Goal: Task Accomplishment & Management: Manage account settings

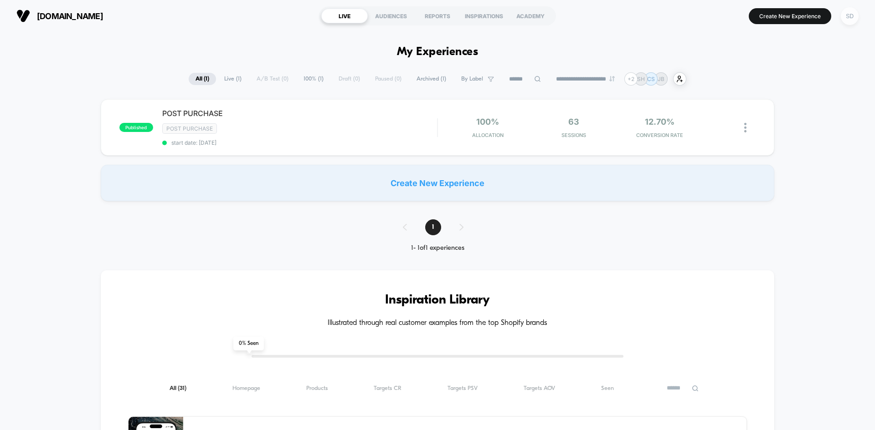
click at [855, 10] on div "SD" at bounding box center [849, 16] width 18 height 18
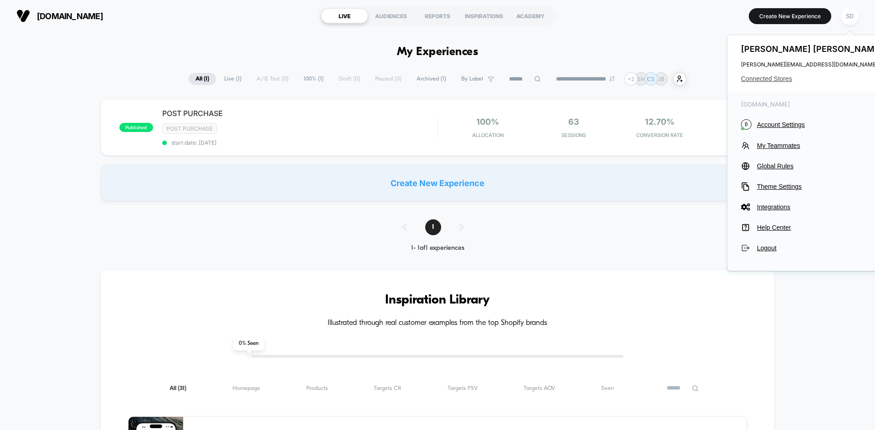
click at [776, 78] on span "Connected Stores" at bounding box center [813, 78] width 144 height 7
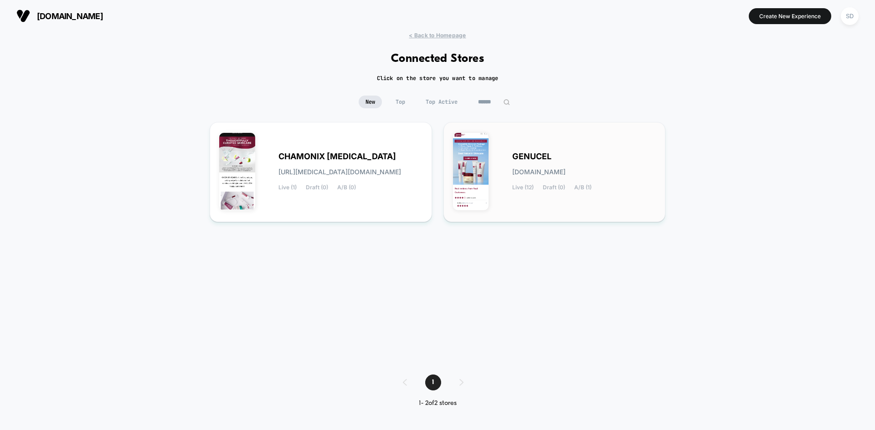
click at [574, 143] on div "GENUCEL [DOMAIN_NAME] Live (12) Draft (0) A/B (1)" at bounding box center [554, 172] width 203 height 81
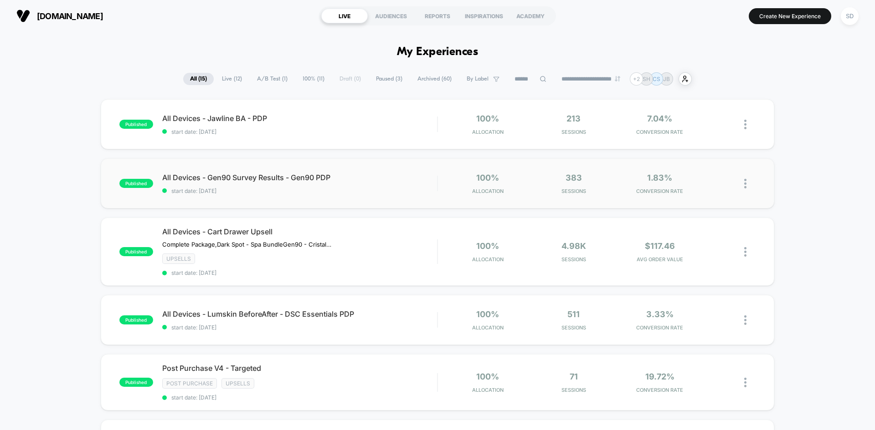
click at [373, 198] on div "published All Devices - Gen90 Survey Results - Gen90 PDP start date: [DATE] 100…" at bounding box center [437, 184] width 673 height 50
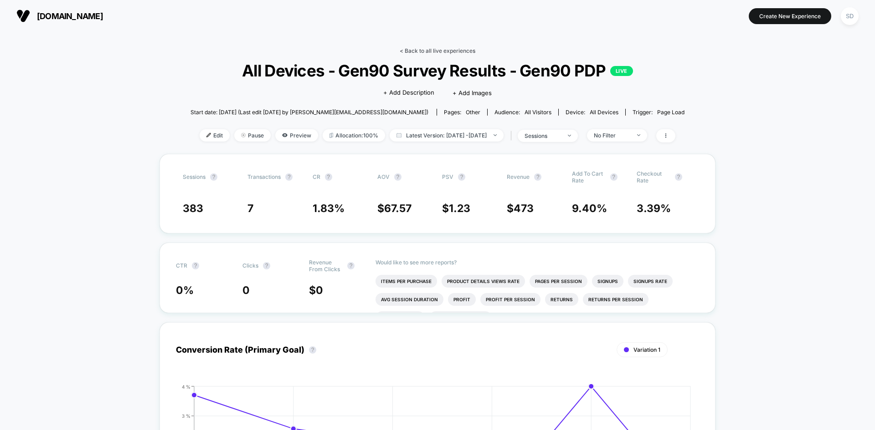
click at [461, 50] on link "< Back to all live experiences" at bounding box center [438, 50] width 76 height 7
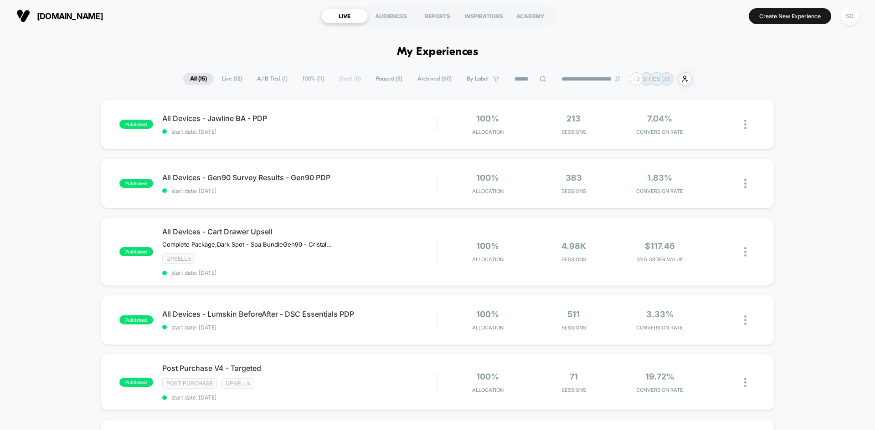
click at [396, 136] on div "published All Devices - Jawline BA - PDP start date: [DATE] 100% Allocation 213…" at bounding box center [437, 124] width 673 height 50
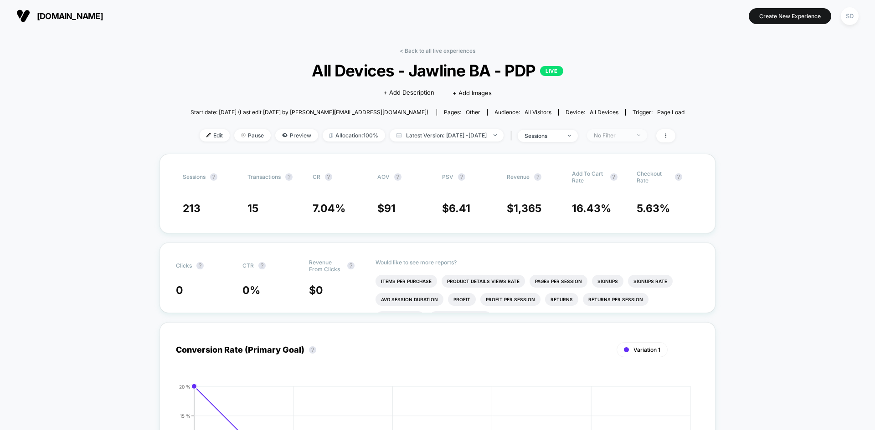
click at [630, 138] on div "No Filter" at bounding box center [612, 135] width 36 height 7
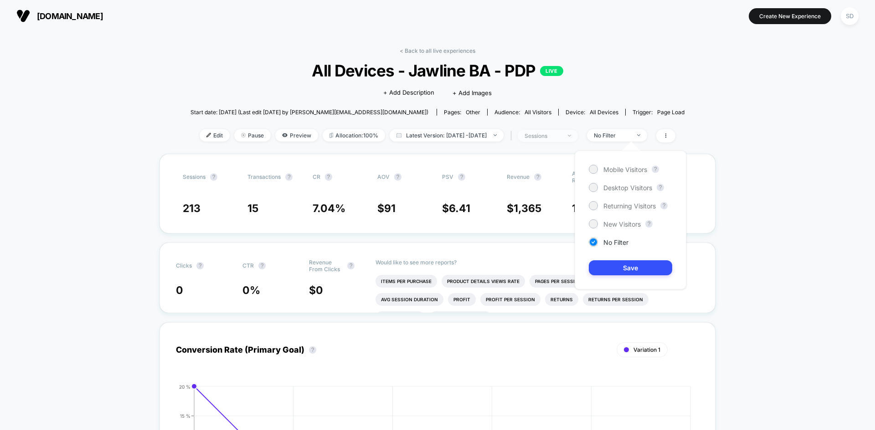
click at [560, 140] on span "sessions" at bounding box center [548, 136] width 60 height 12
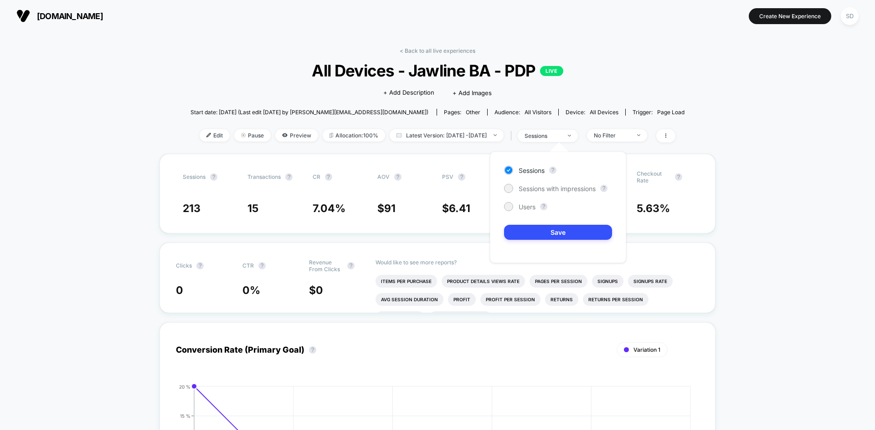
click at [431, 56] on div "< Back to all live experiences All Devices - Jawline BA - PDP LIVE Click to edi…" at bounding box center [437, 100] width 494 height 107
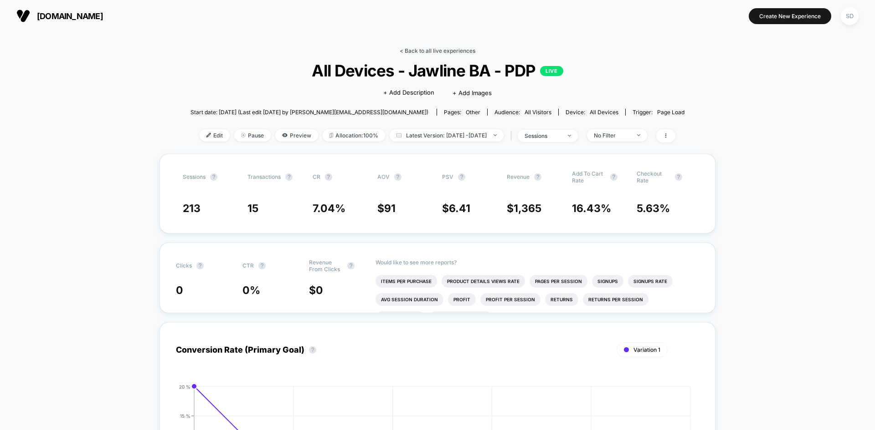
click at [431, 50] on link "< Back to all live experiences" at bounding box center [438, 50] width 76 height 7
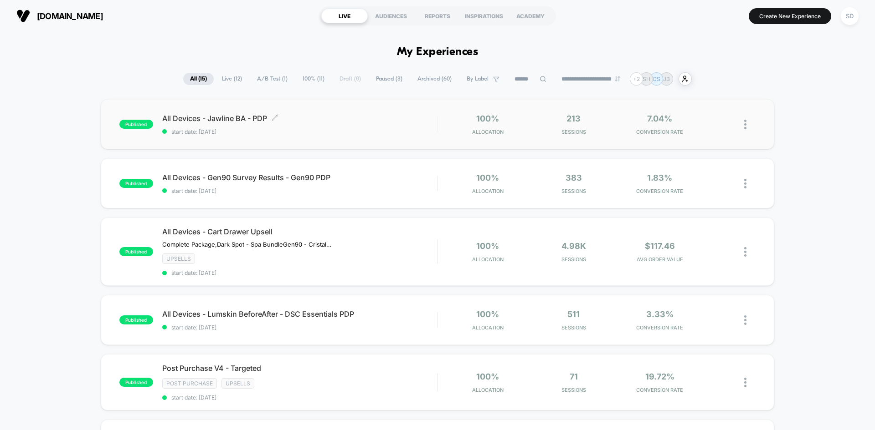
click at [390, 130] on span "start date: [DATE]" at bounding box center [299, 131] width 275 height 7
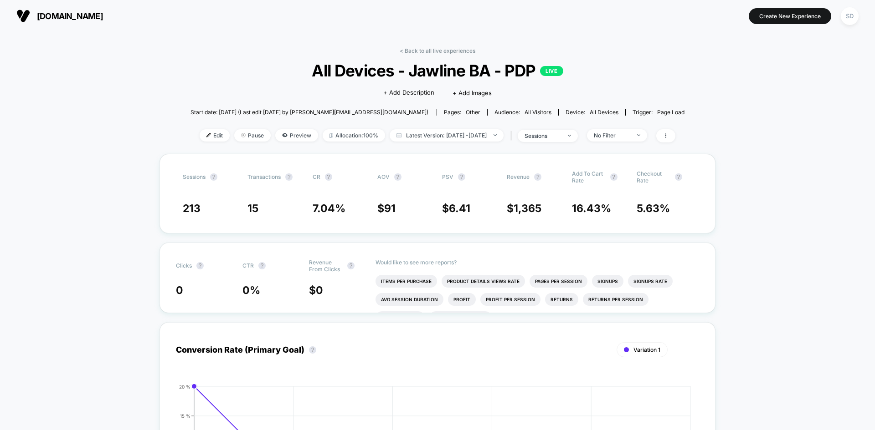
click at [414, 52] on link "< Back to all live experiences" at bounding box center [438, 50] width 76 height 7
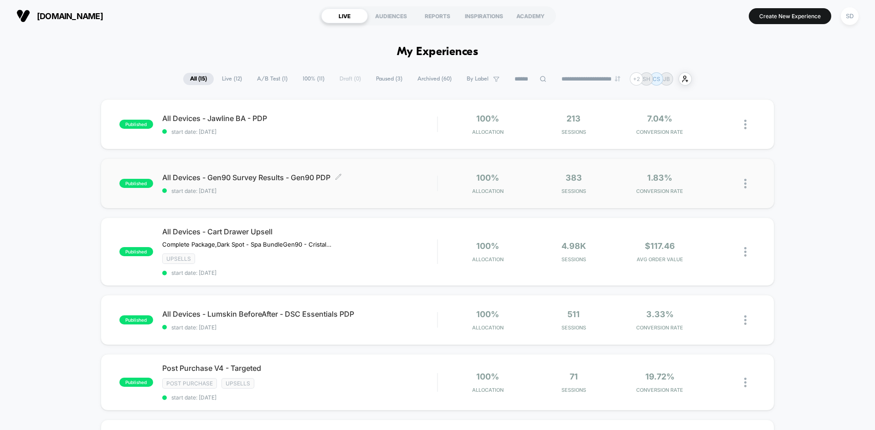
click at [390, 193] on span "start date: [DATE]" at bounding box center [299, 191] width 275 height 7
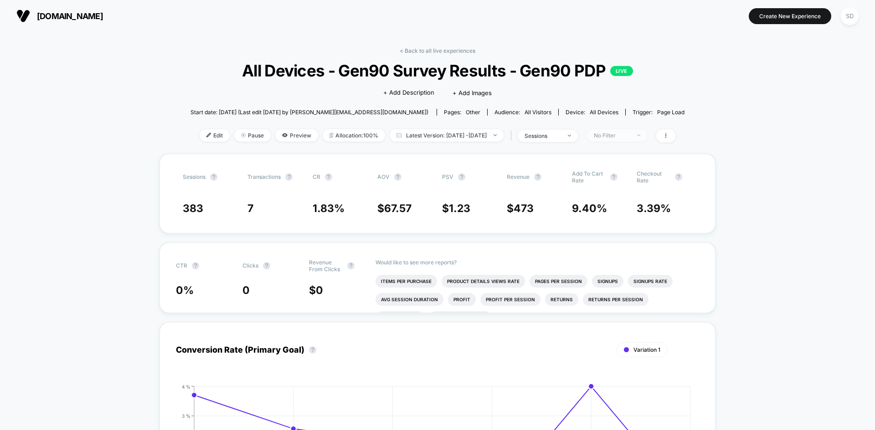
click at [630, 136] on div "No Filter" at bounding box center [612, 135] width 36 height 7
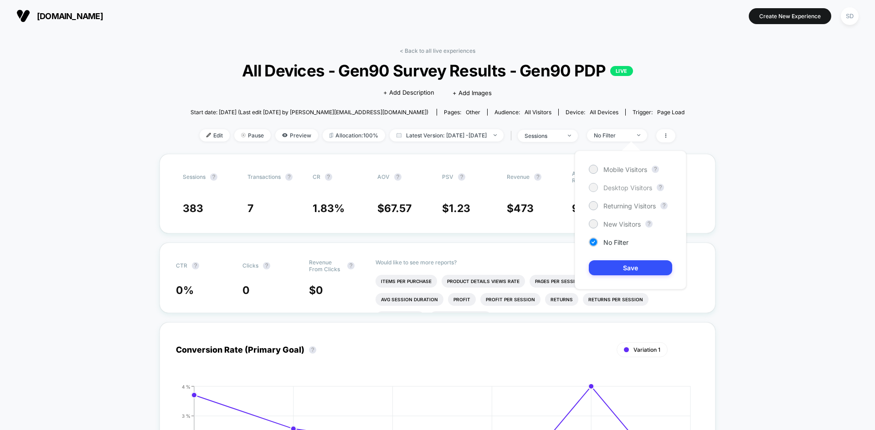
click at [591, 184] on div "Mobile Visitors ? Desktop Visitors ? Returning Visitors ? New Visitors ? No Fil…" at bounding box center [630, 220] width 112 height 139
click at [591, 188] on div at bounding box center [592, 187] width 7 height 7
click at [645, 270] on button "Save" at bounding box center [630, 268] width 83 height 15
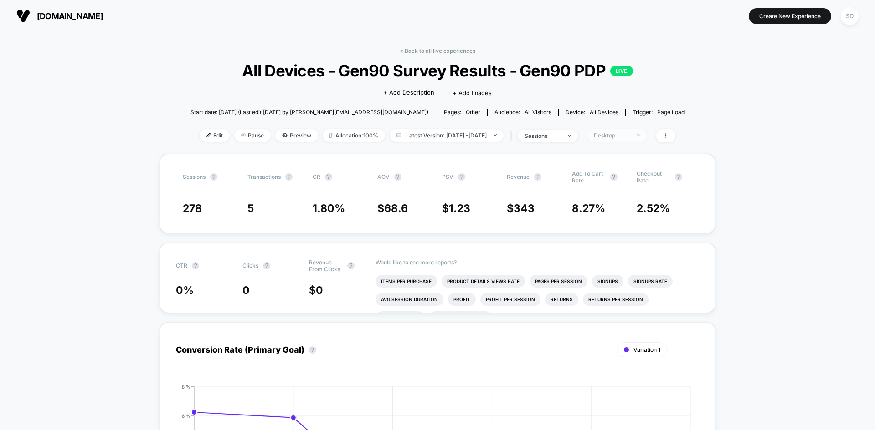
drag, startPoint x: 631, startPoint y: 132, endPoint x: 628, endPoint y: 141, distance: 9.2
click at [630, 133] on div "Desktop" at bounding box center [612, 135] width 36 height 7
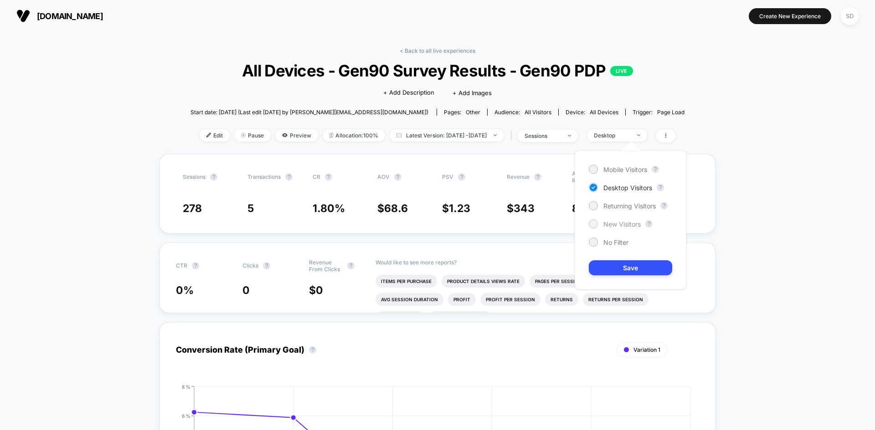
drag, startPoint x: 596, startPoint y: 169, endPoint x: 628, endPoint y: 228, distance: 67.1
click at [596, 170] on div at bounding box center [592, 169] width 7 height 7
click at [653, 263] on button "Save" at bounding box center [630, 268] width 83 height 15
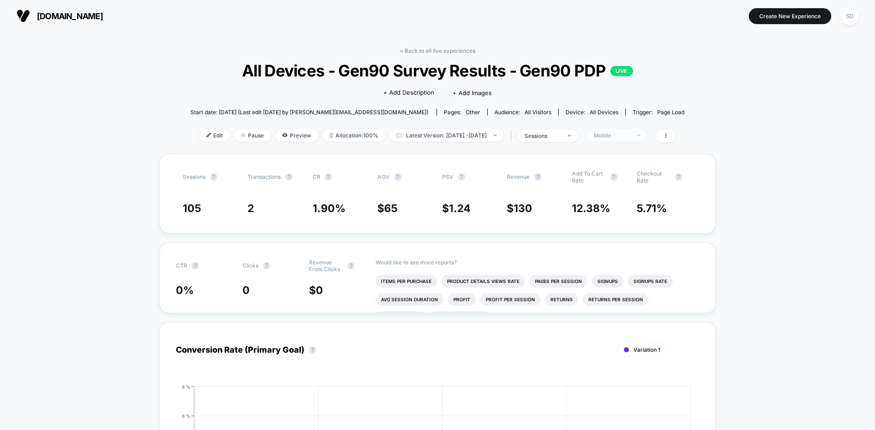
click at [630, 137] on div "Mobile" at bounding box center [612, 135] width 36 height 7
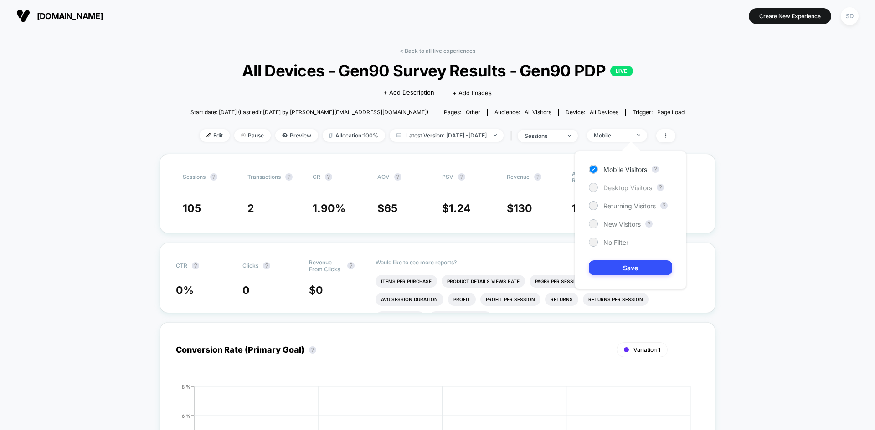
click at [626, 184] on span "Desktop Visitors" at bounding box center [627, 188] width 49 height 8
click at [640, 264] on button "Save" at bounding box center [630, 268] width 83 height 15
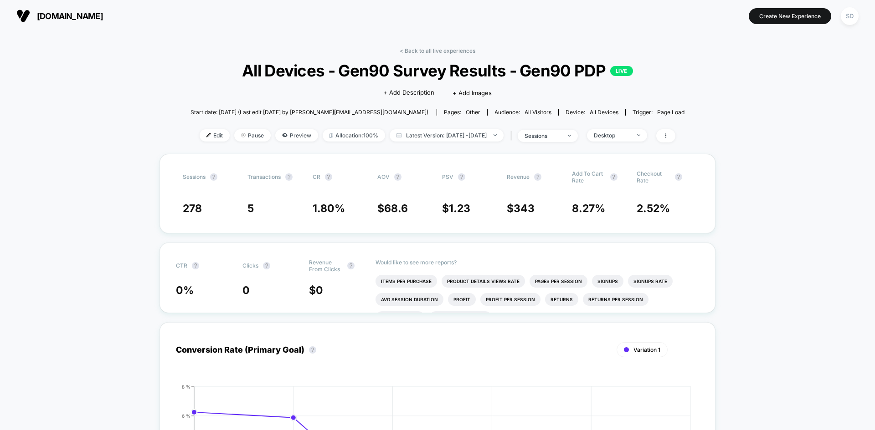
click at [443, 55] on div "< Back to all live experiences All Devices - Gen90 Survey Results - Gen90 PDP L…" at bounding box center [437, 100] width 494 height 107
click at [450, 52] on link "< Back to all live experiences" at bounding box center [438, 50] width 76 height 7
